Goal: Task Accomplishment & Management: Use online tool/utility

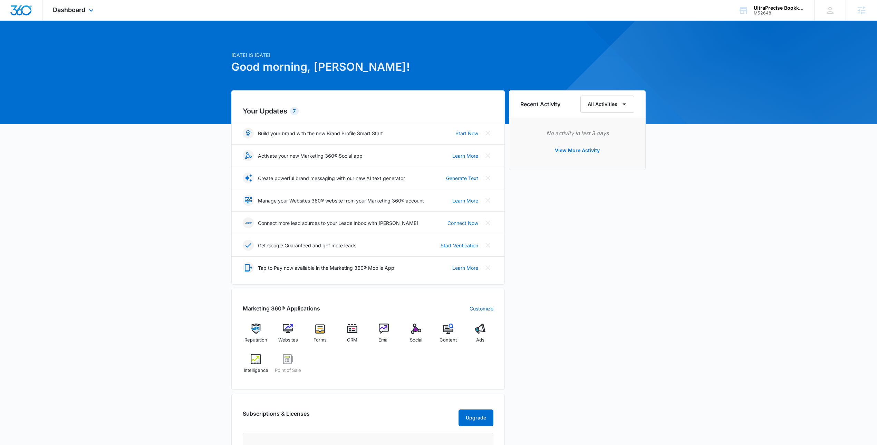
click at [86, 12] on div "Dashboard Apps Reputation Websites Forms CRM Email Social POS Content Ads Intel…" at bounding box center [73, 10] width 63 height 20
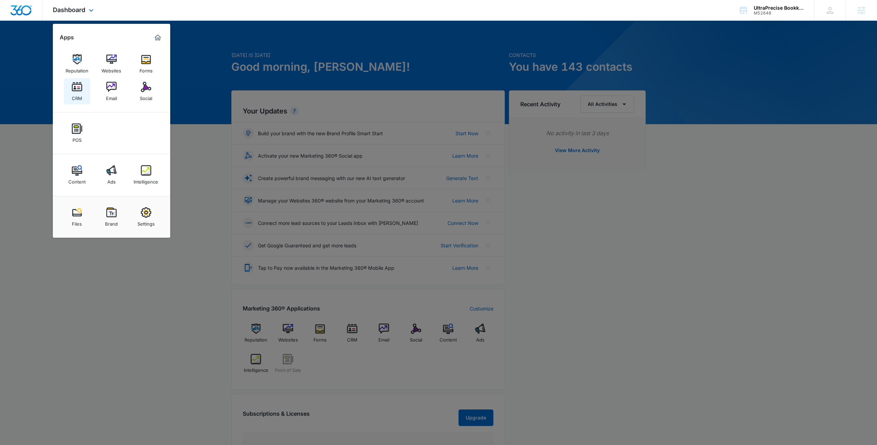
click at [78, 94] on div "CRM" at bounding box center [77, 96] width 10 height 9
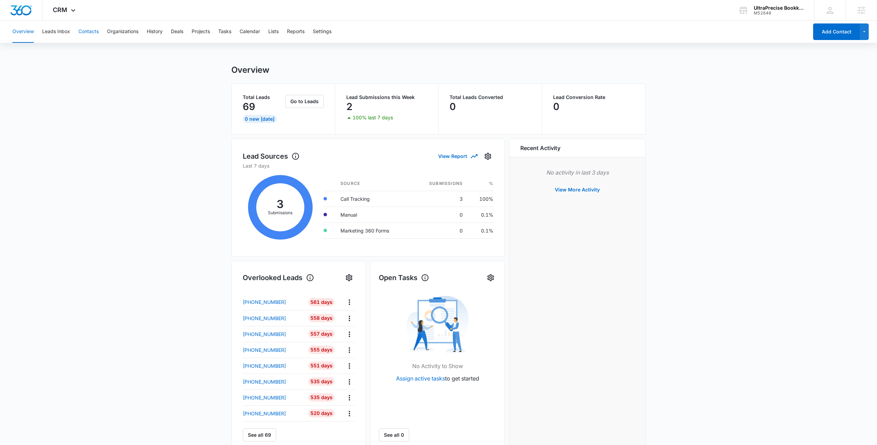
drag, startPoint x: 83, startPoint y: 35, endPoint x: 89, endPoint y: 36, distance: 6.3
click at [89, 36] on button "Contacts" at bounding box center [88, 32] width 20 height 22
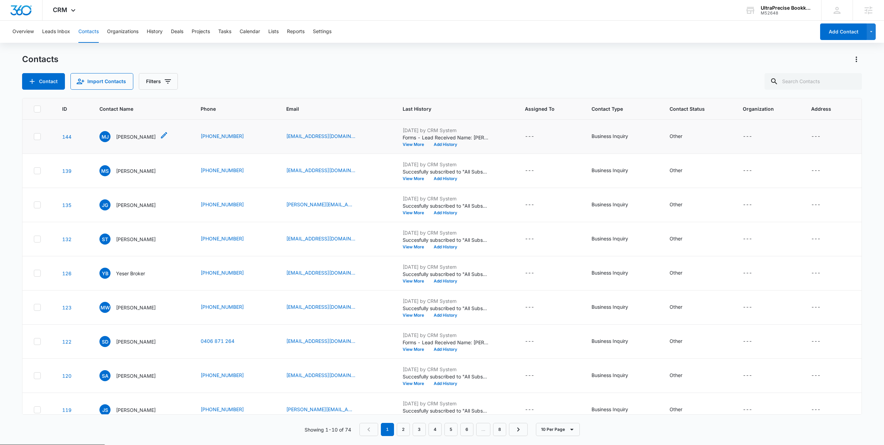
click at [128, 142] on div "MJ Mahira Jamil" at bounding box center [127, 136] width 56 height 11
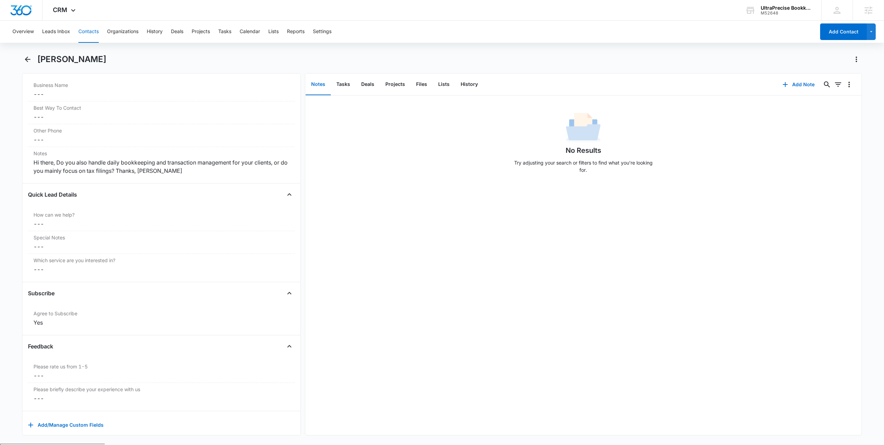
scroll to position [545, 0]
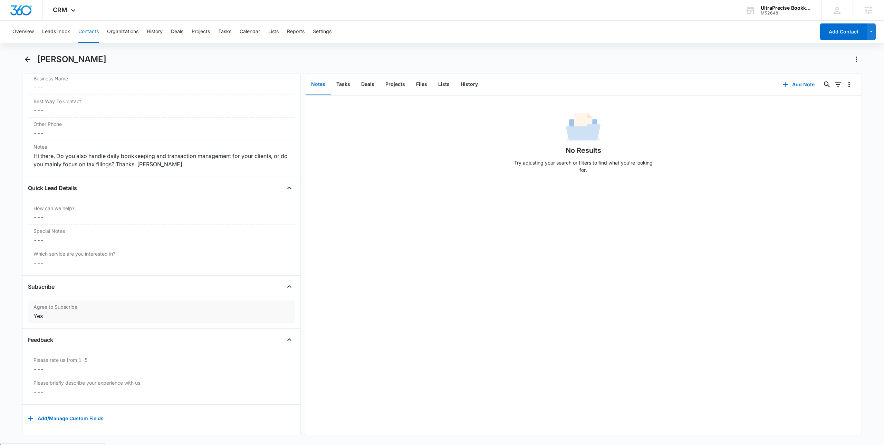
click at [127, 312] on div "Yes" at bounding box center [161, 316] width 256 height 8
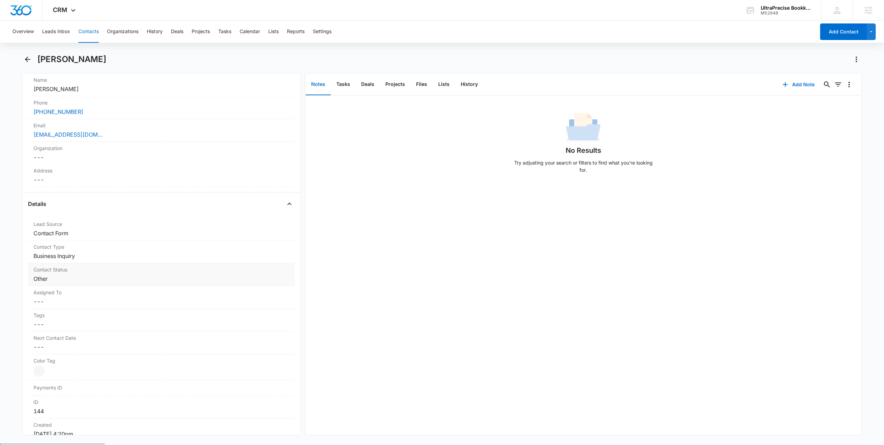
scroll to position [0, 0]
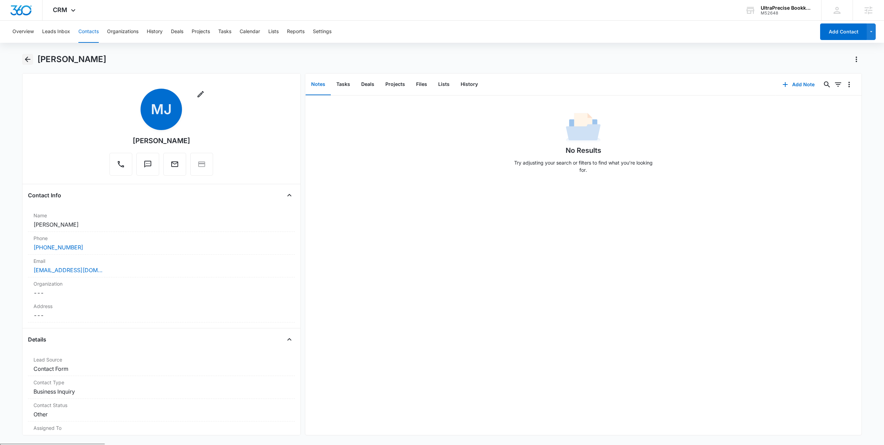
click at [27, 56] on icon "Back" at bounding box center [27, 59] width 8 height 8
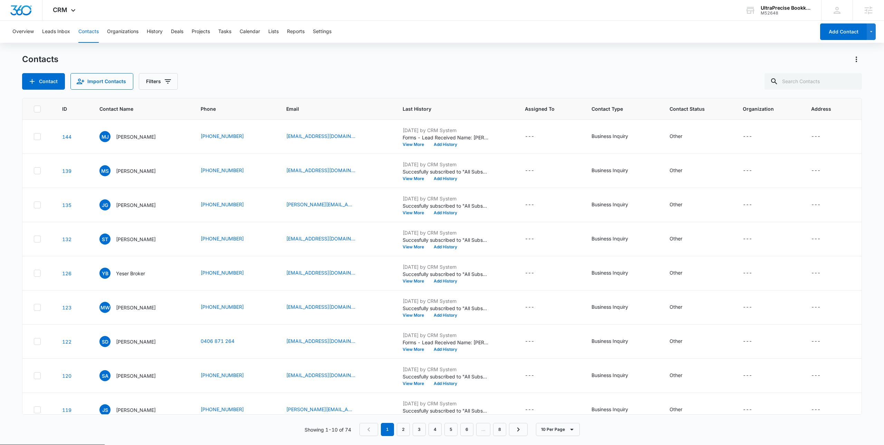
click at [119, 171] on p "Mohammed Shakeel" at bounding box center [136, 170] width 40 height 7
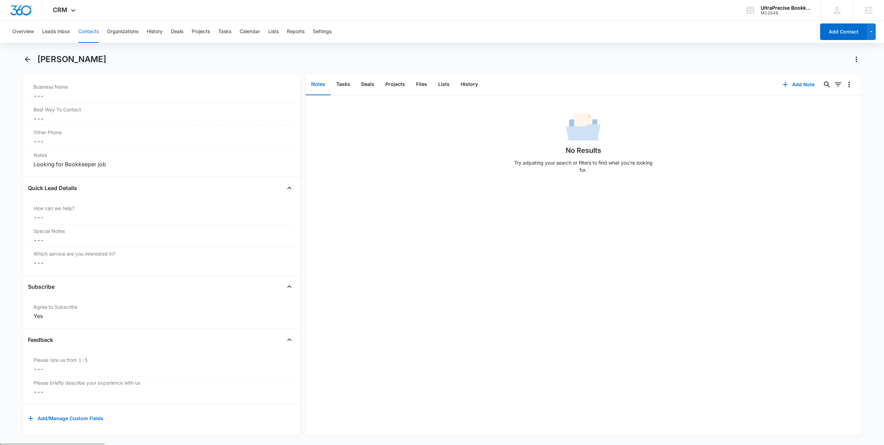
scroll to position [537, 0]
click at [190, 379] on label "Please briefly describe your experience with us" at bounding box center [161, 382] width 256 height 7
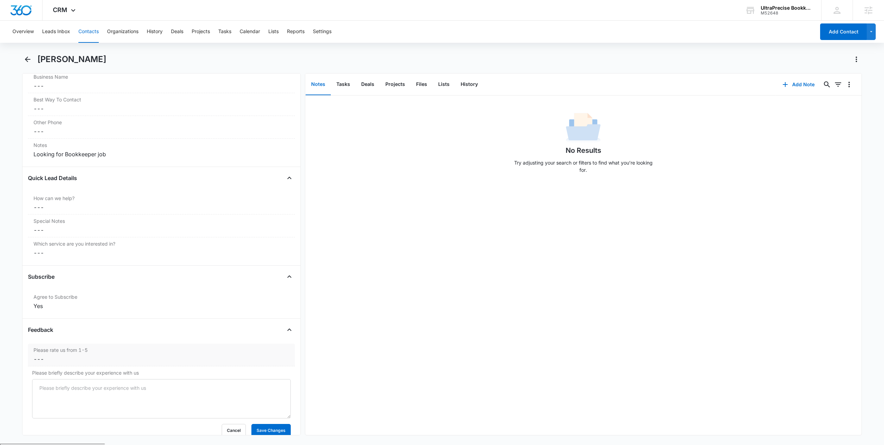
click at [191, 354] on label "Please rate us from 1-5" at bounding box center [161, 350] width 256 height 7
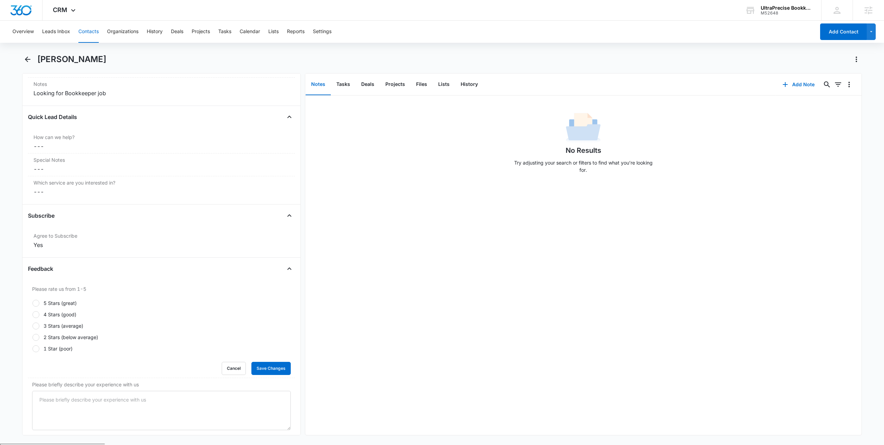
scroll to position [661, 0]
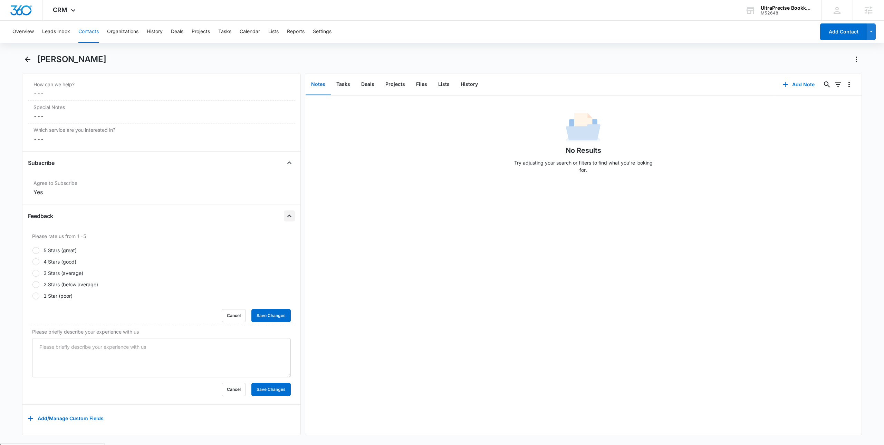
click at [286, 212] on icon "Close" at bounding box center [289, 216] width 8 height 8
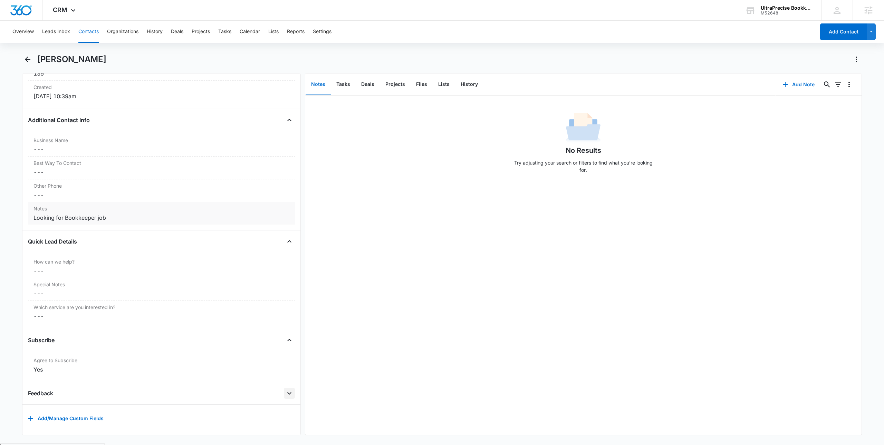
scroll to position [484, 0]
click at [285, 389] on icon "Open" at bounding box center [289, 393] width 8 height 8
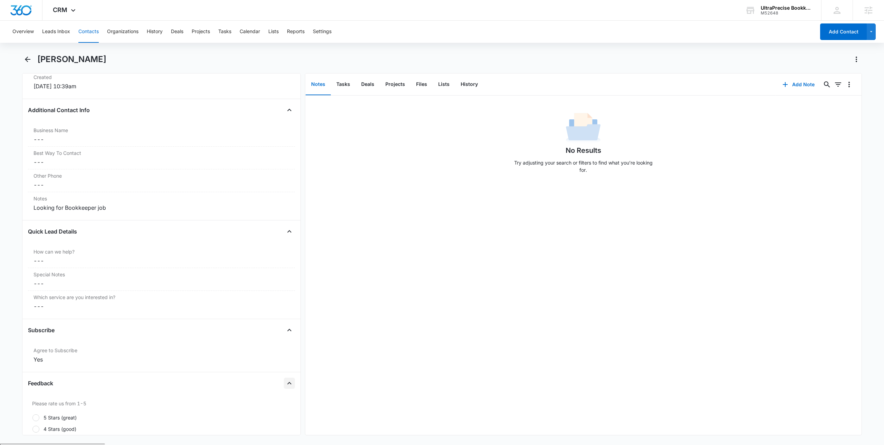
scroll to position [661, 0]
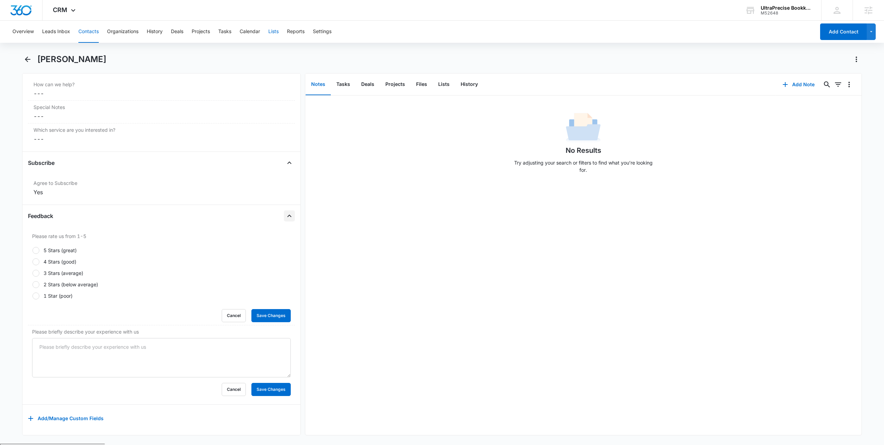
click at [278, 31] on button "Lists" at bounding box center [273, 32] width 10 height 22
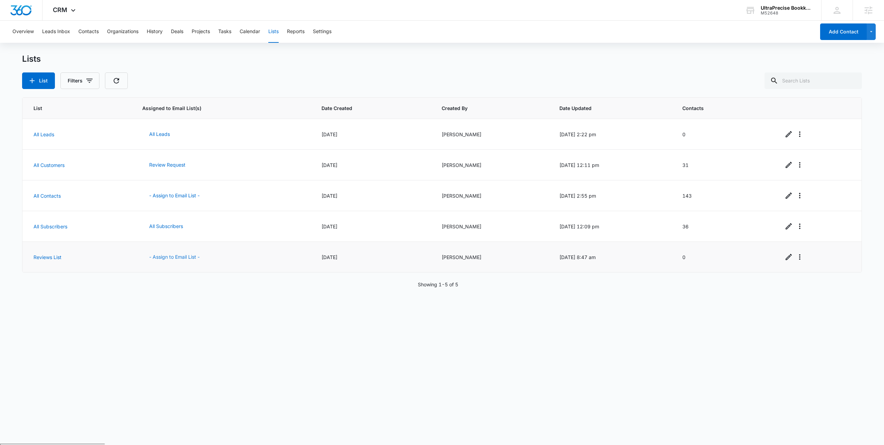
click at [166, 254] on button "- Assign to Email List -" at bounding box center [174, 257] width 64 height 17
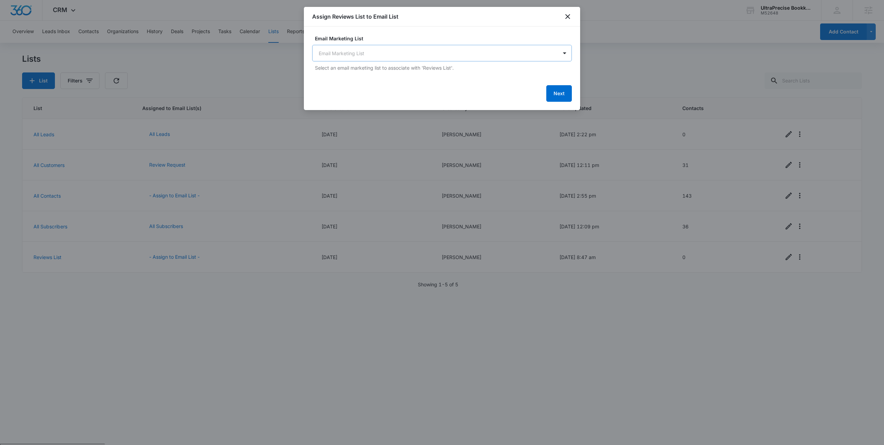
click at [353, 54] on body "CRM Apps Reputation Websites Forms CRM Email Social POS Content Ads Intelligenc…" at bounding box center [442, 249] width 884 height 499
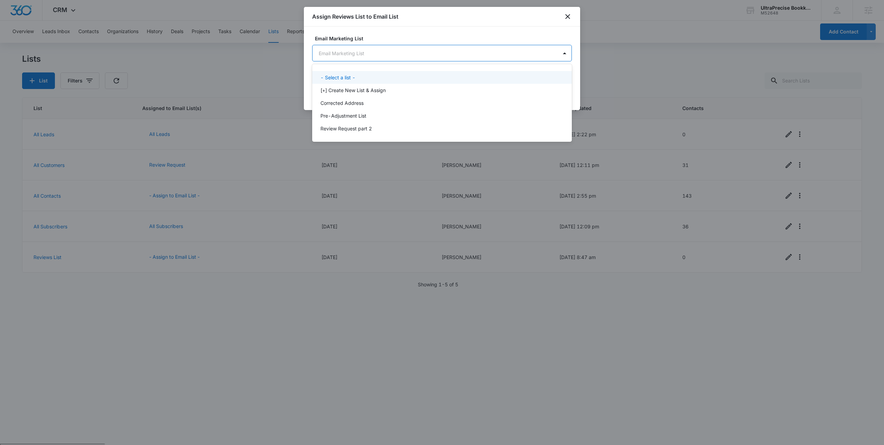
click at [548, 21] on div at bounding box center [442, 222] width 884 height 445
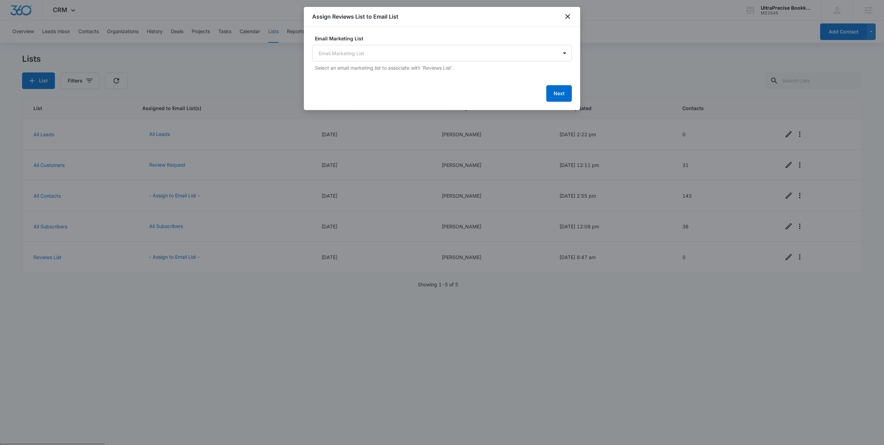
click at [548, 10] on div "Assign Reviews List to Email List" at bounding box center [442, 17] width 276 height 20
click at [548, 14] on icon "close" at bounding box center [567, 16] width 5 height 5
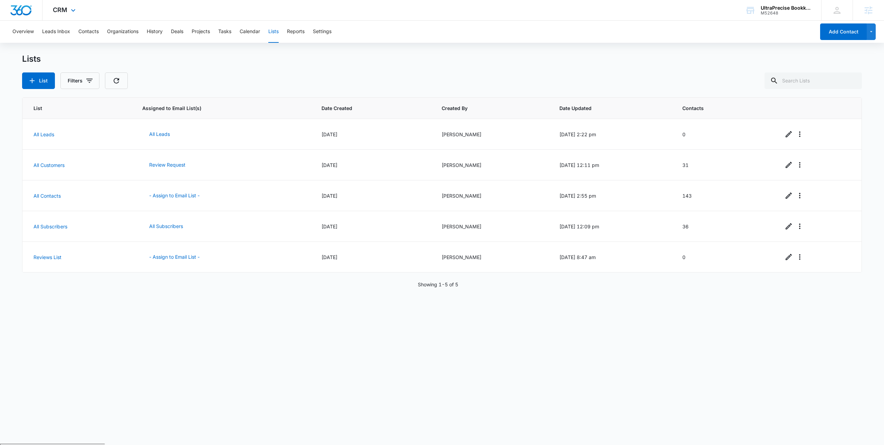
click at [62, 13] on div "CRM Apps Reputation Websites Forms CRM Email Social POS Content Ads Intelligenc…" at bounding box center [64, 10] width 45 height 20
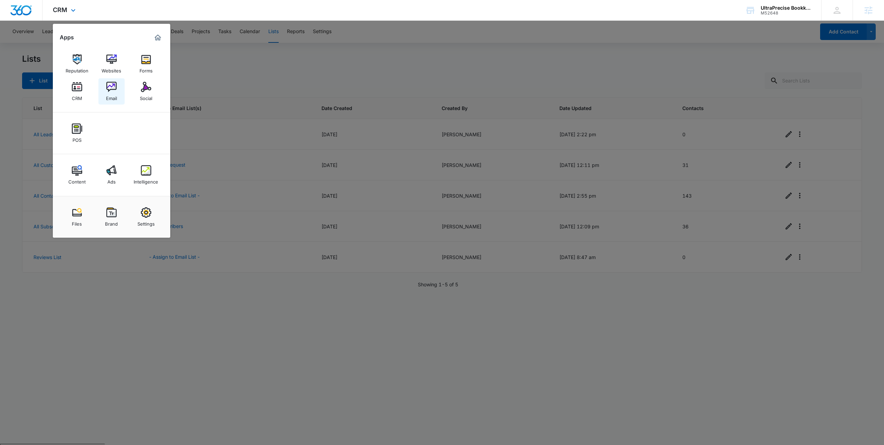
click at [101, 89] on link "Email" at bounding box center [111, 91] width 26 height 26
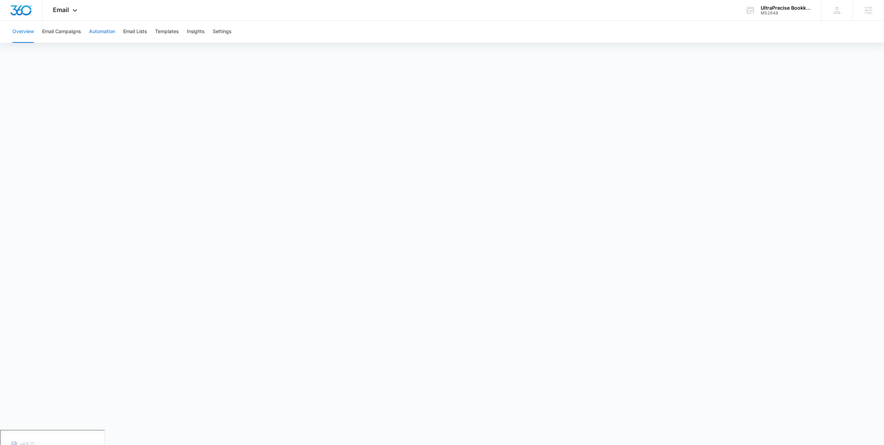
click at [107, 22] on button "Automation" at bounding box center [102, 32] width 26 height 22
